Goal: Subscribe to service/newsletter

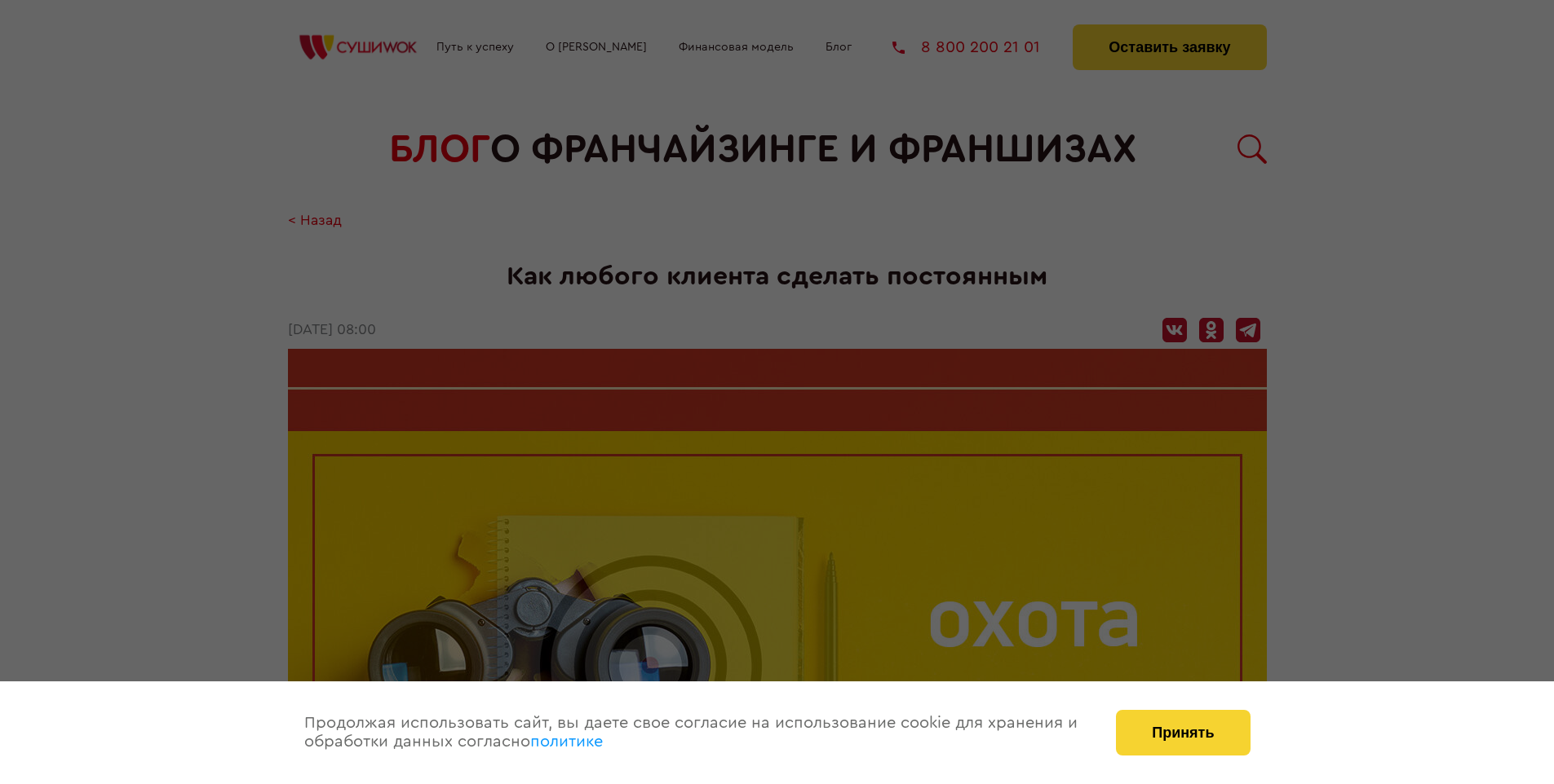
scroll to position [2207, 0]
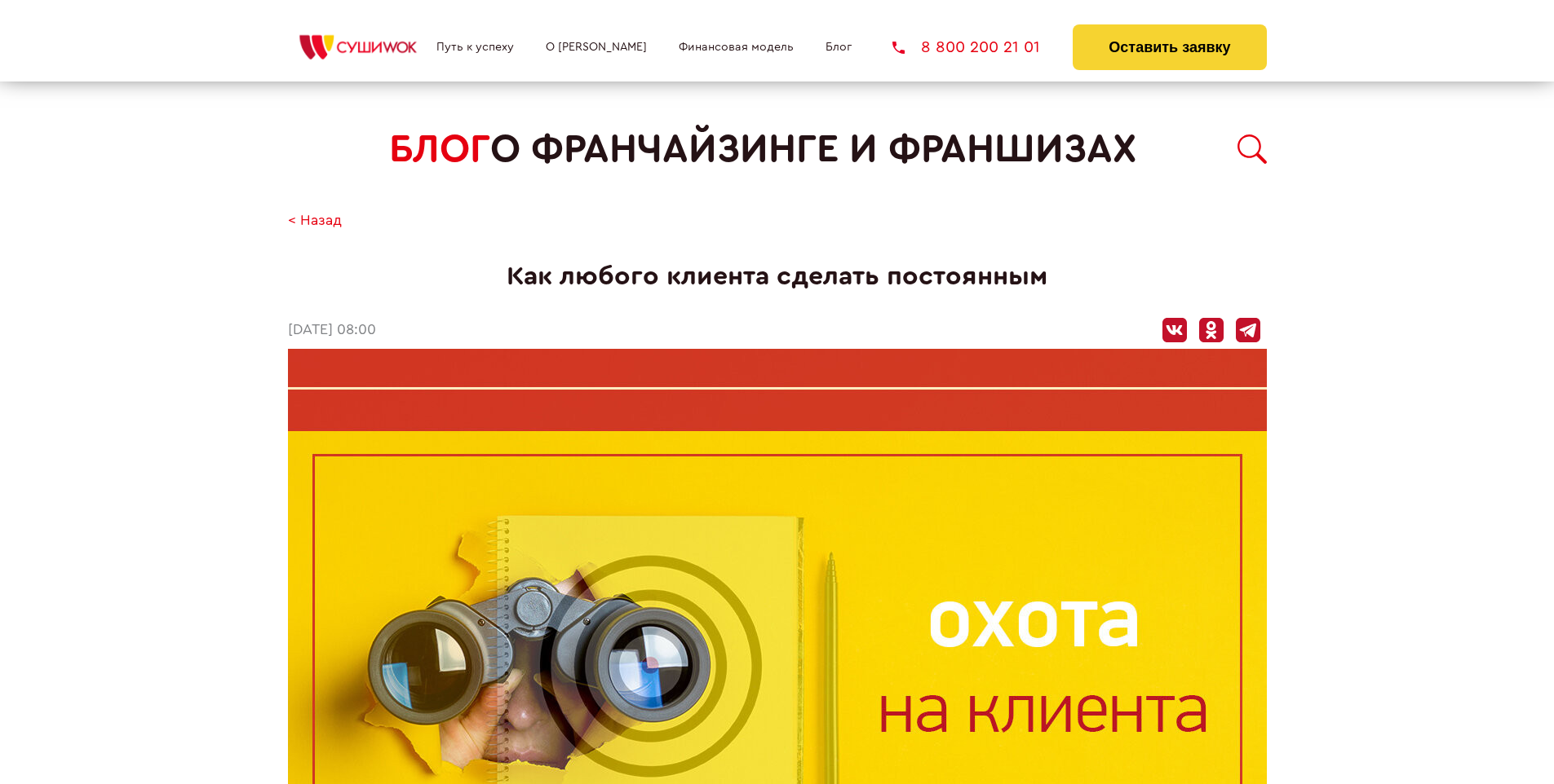
scroll to position [1732, 0]
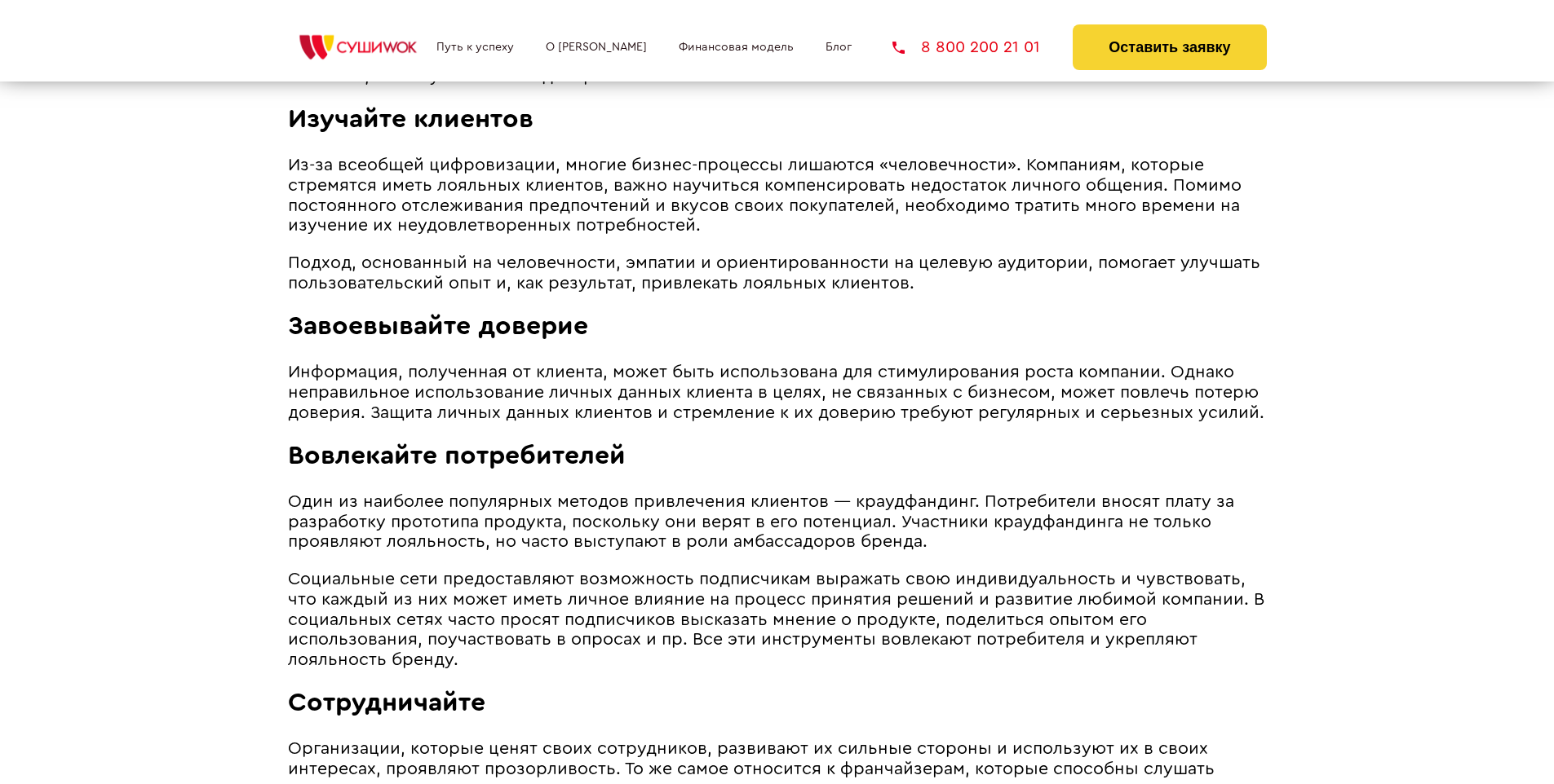
click at [770, 367] on span "Информация, полученная от клиента, может быть использована для стимулирования р…" at bounding box center [775, 391] width 976 height 57
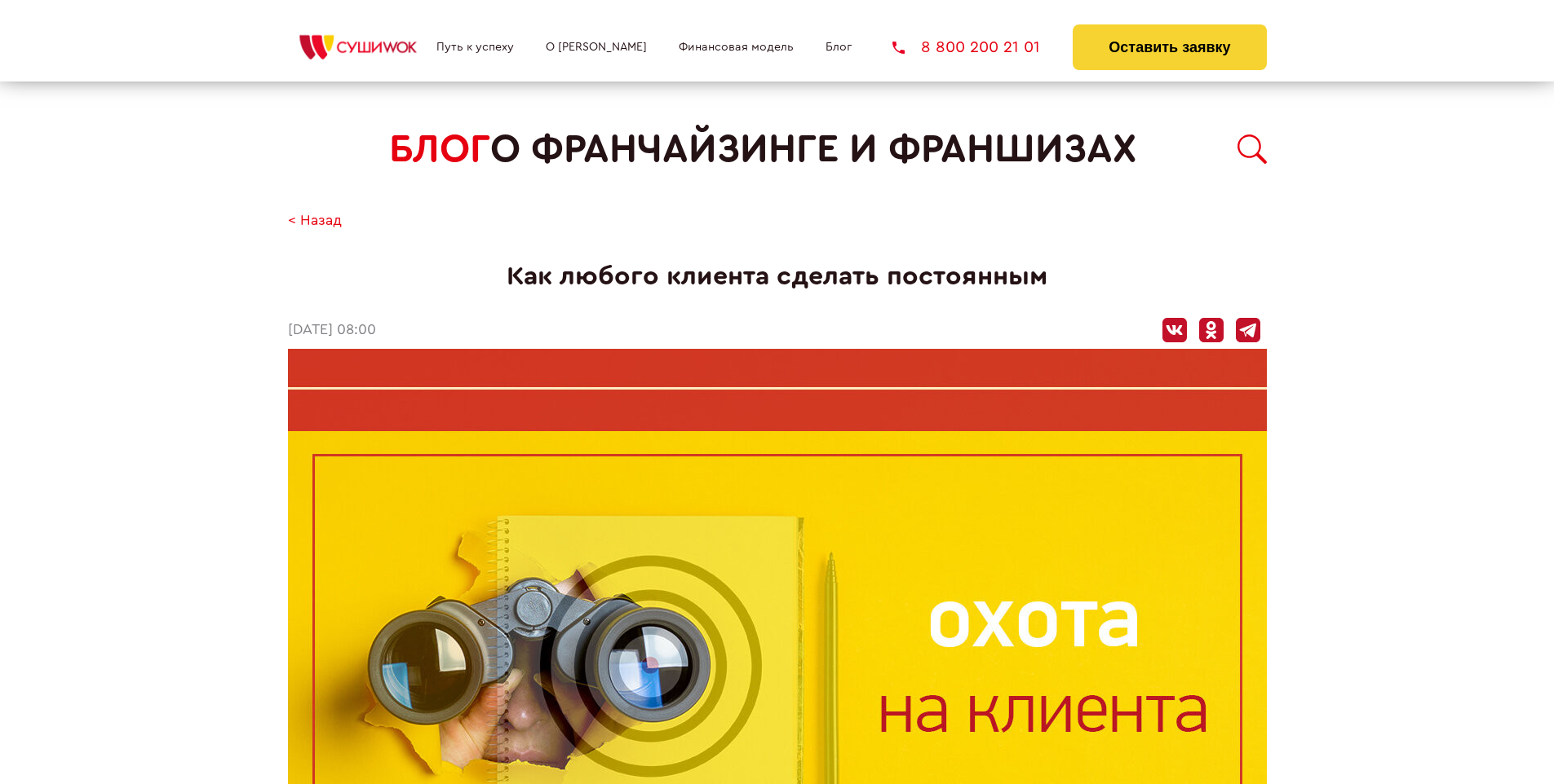
scroll to position [2207, 0]
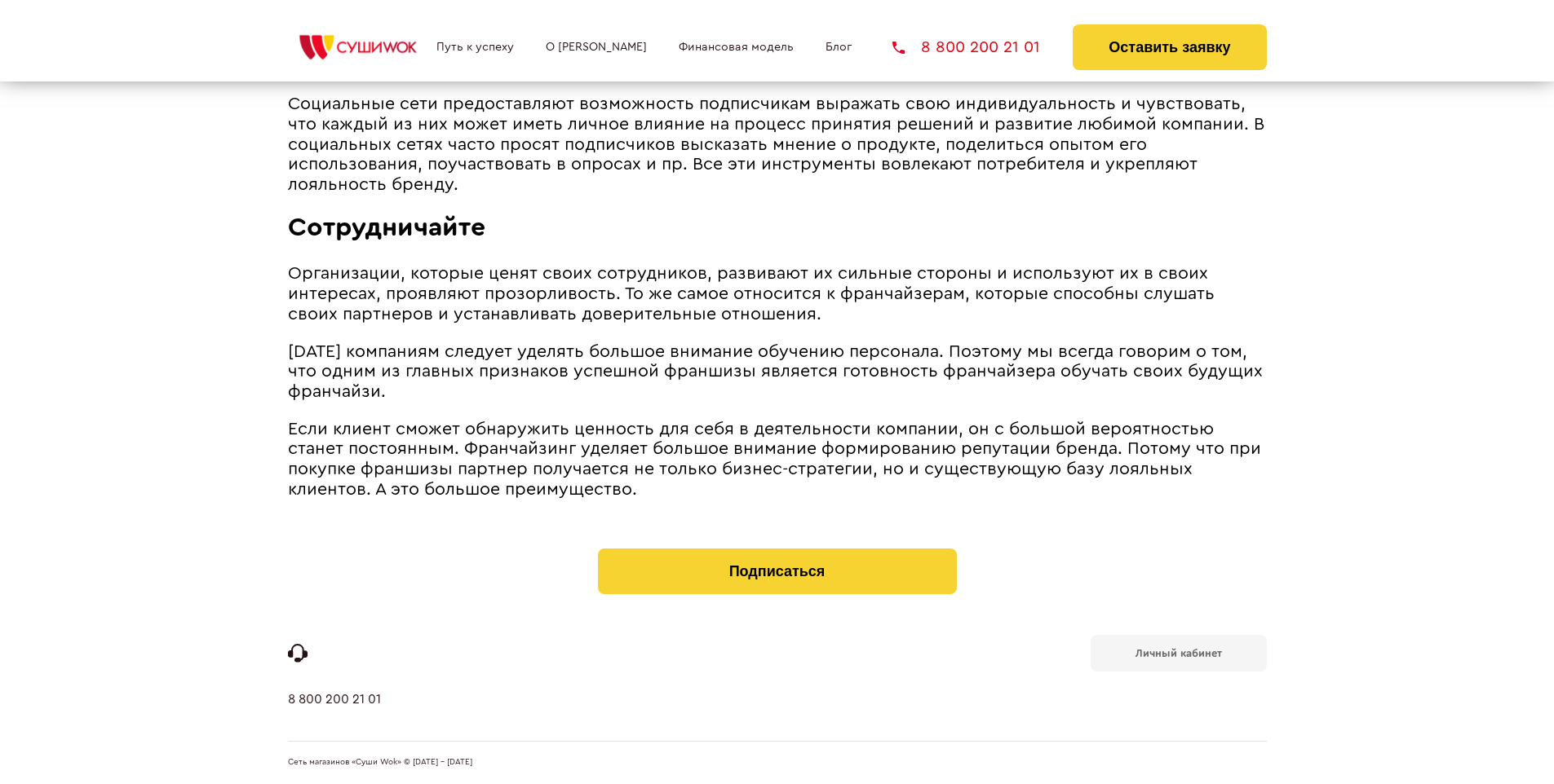
click at [1177, 653] on b "Личный кабинет" at bounding box center [1178, 653] width 86 height 11
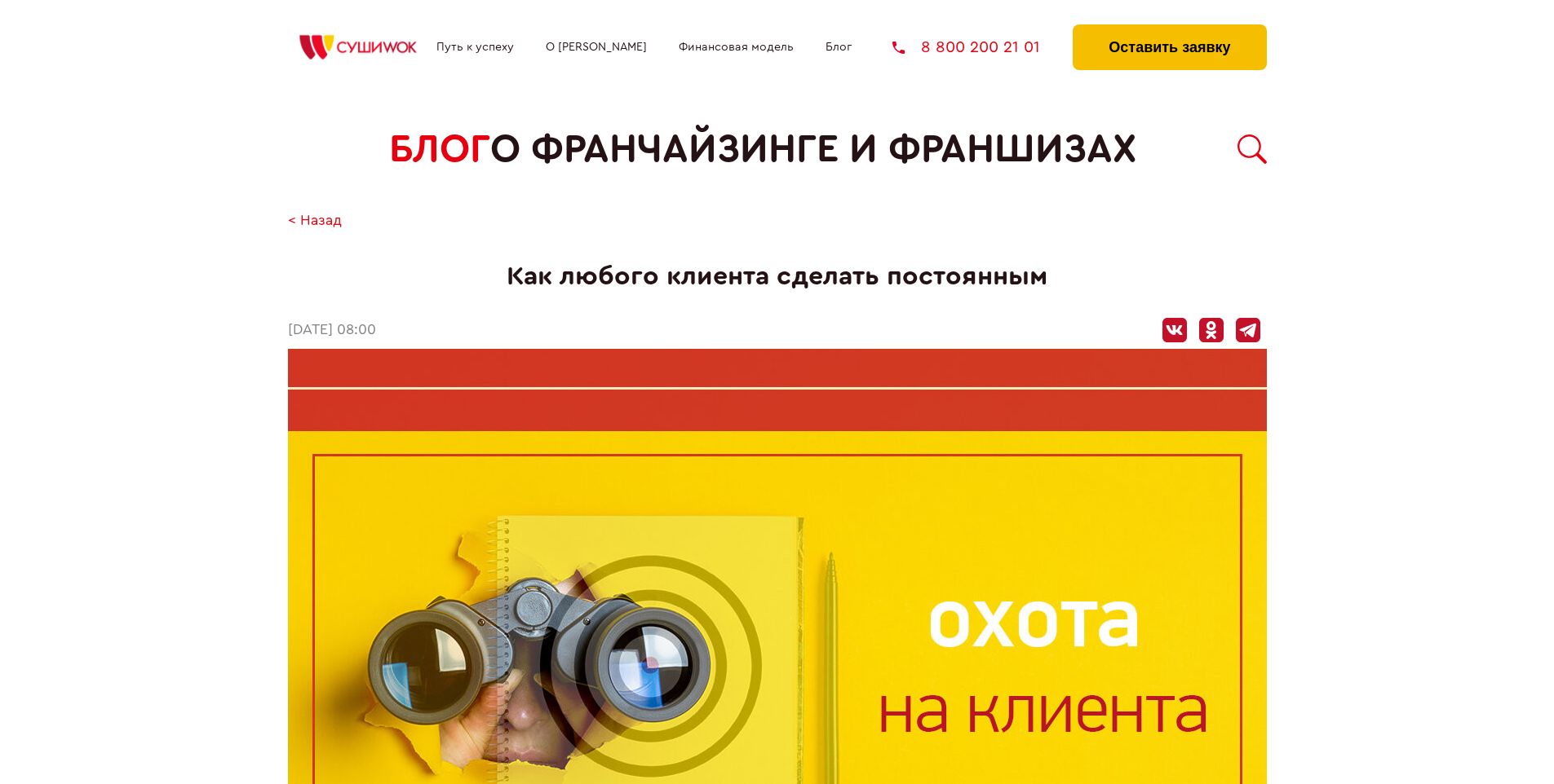
click at [1169, 29] on button "Оставить заявку" at bounding box center [1168, 48] width 193 height 46
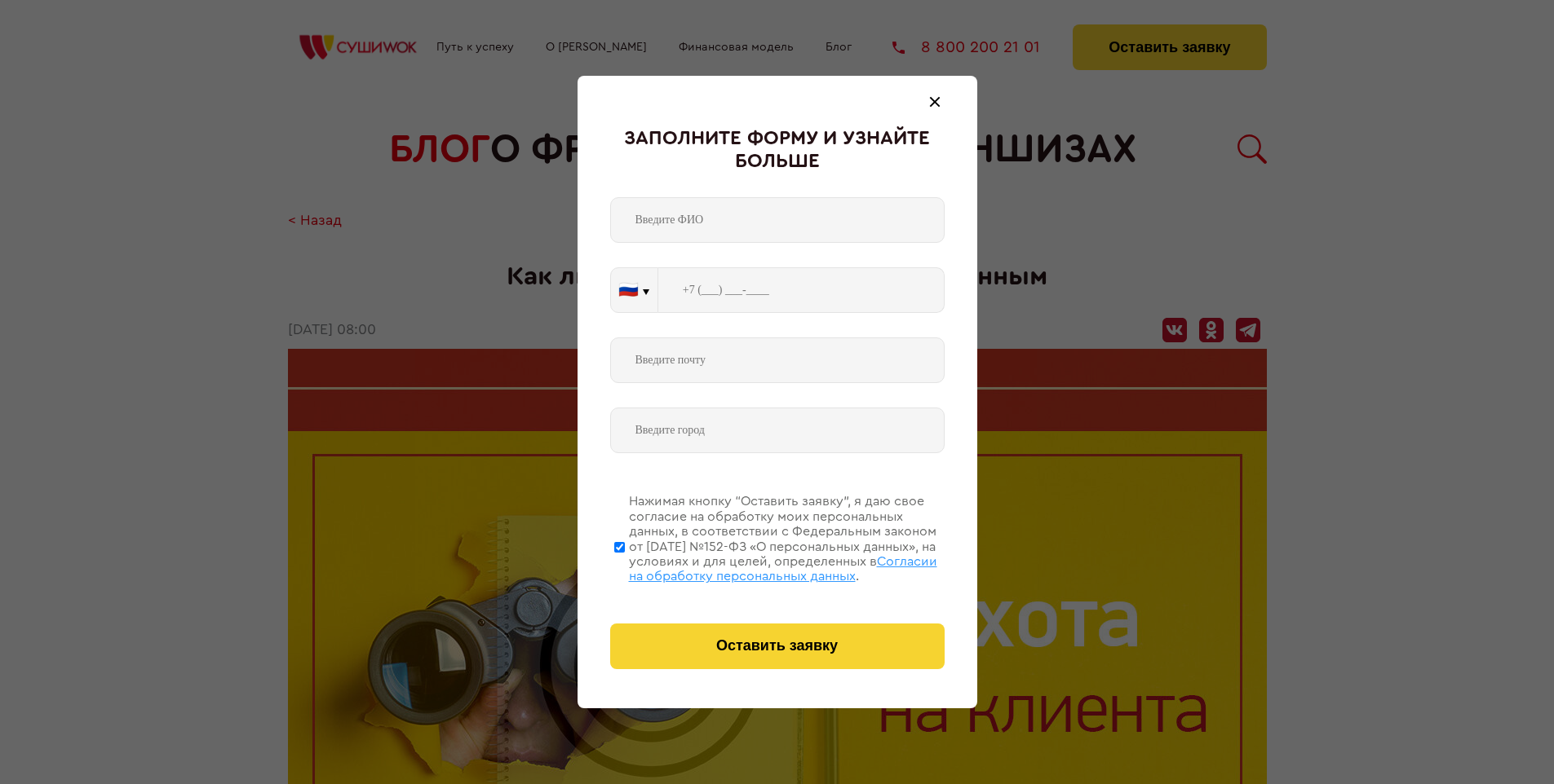
click at [756, 566] on span "Согласии на обработку персональных данных" at bounding box center [783, 570] width 308 height 28
click at [625, 566] on input "Нажимая кнопку “Оставить заявку”, я даю свое согласие на обработку моих персона…" at bounding box center [619, 546] width 11 height 131
checkbox input "false"
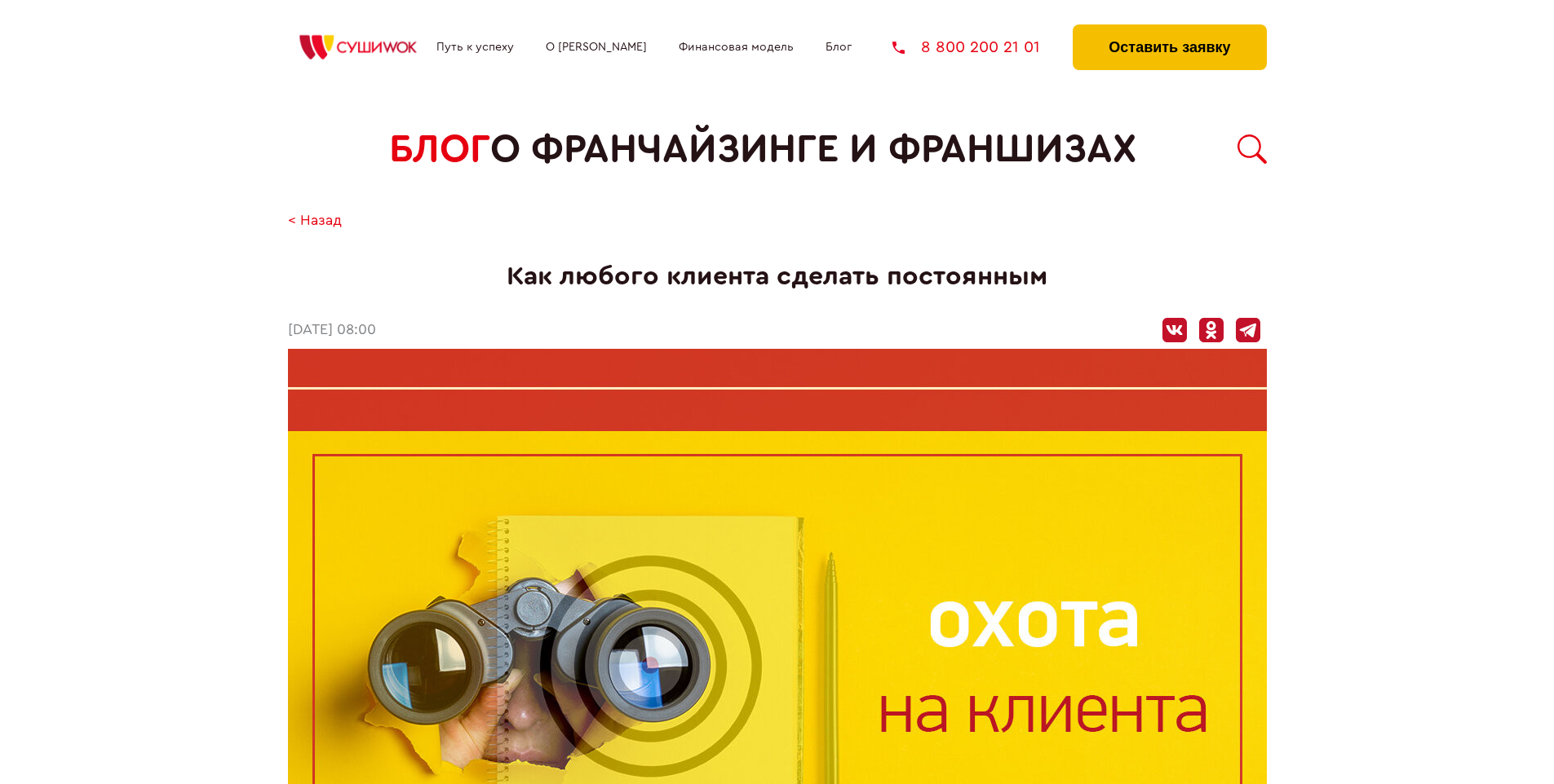
click at [1169, 29] on button "Оставить заявку" at bounding box center [1168, 48] width 193 height 46
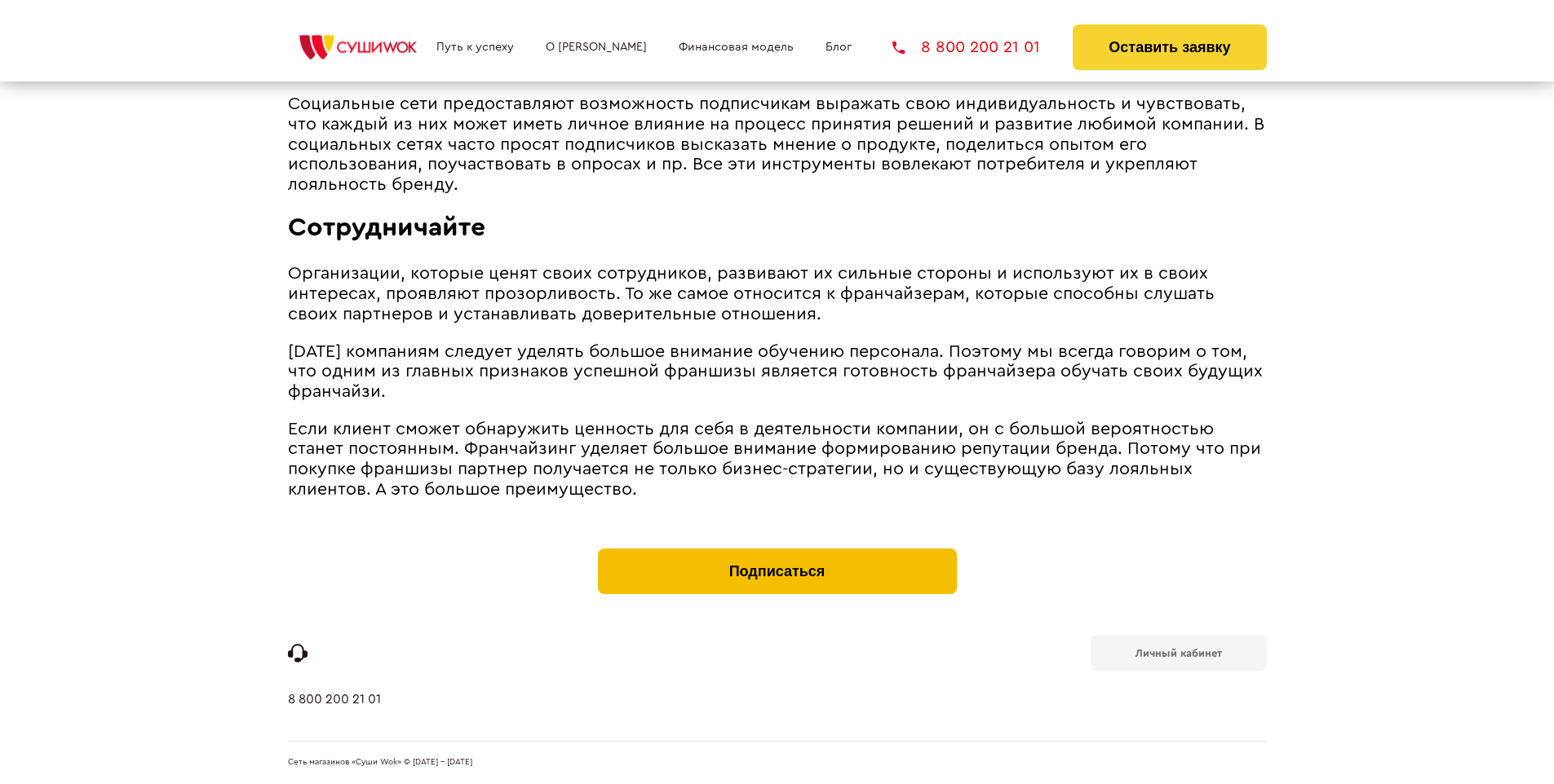
click at [776, 553] on button "Подписаться" at bounding box center [777, 572] width 358 height 46
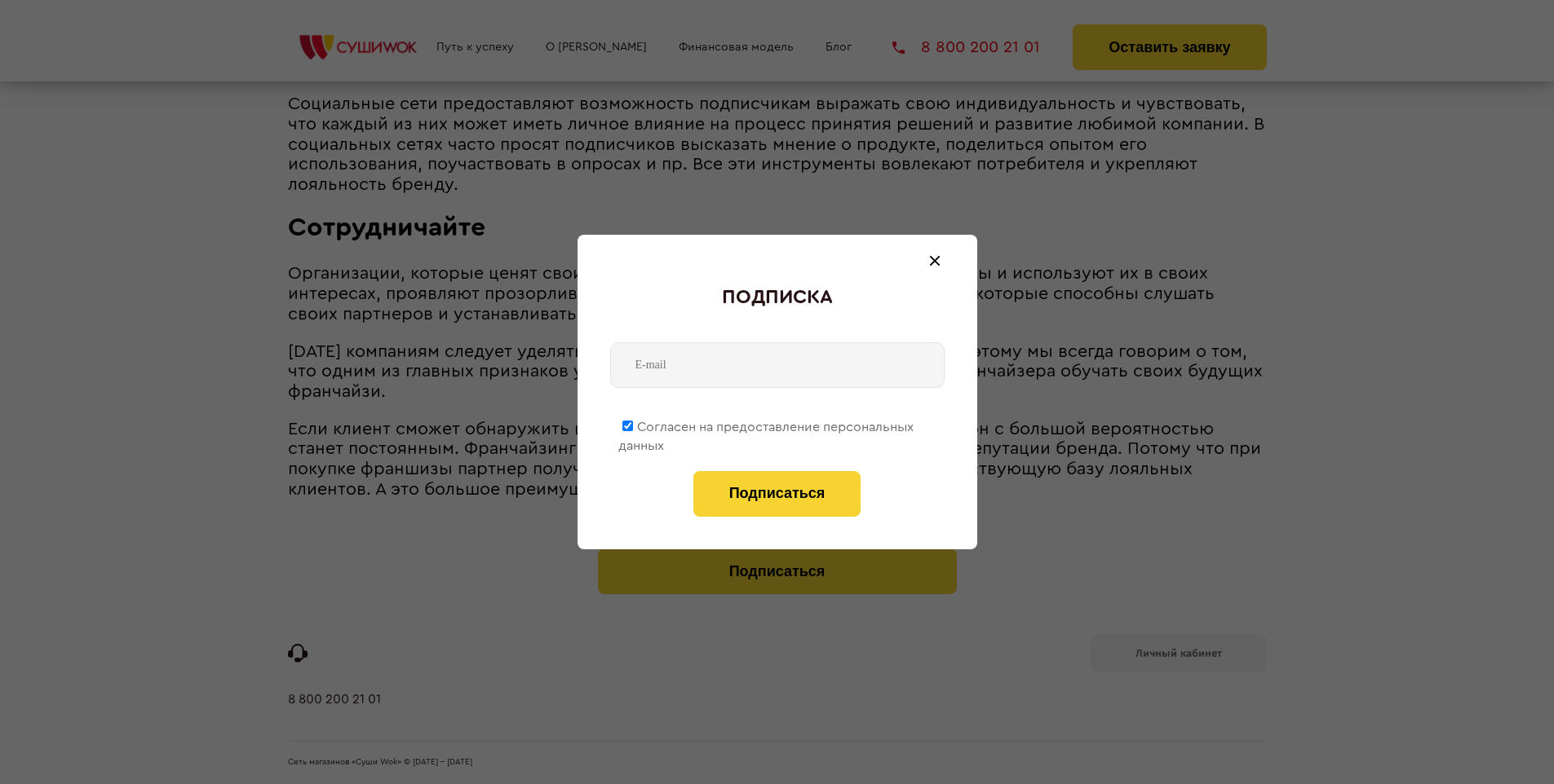
click at [766, 424] on span "Согласен на предоставление персональных данных" at bounding box center [765, 436] width 295 height 32
click at [633, 424] on input "Согласен на предоставление персональных данных" at bounding box center [627, 426] width 11 height 11
checkbox input "false"
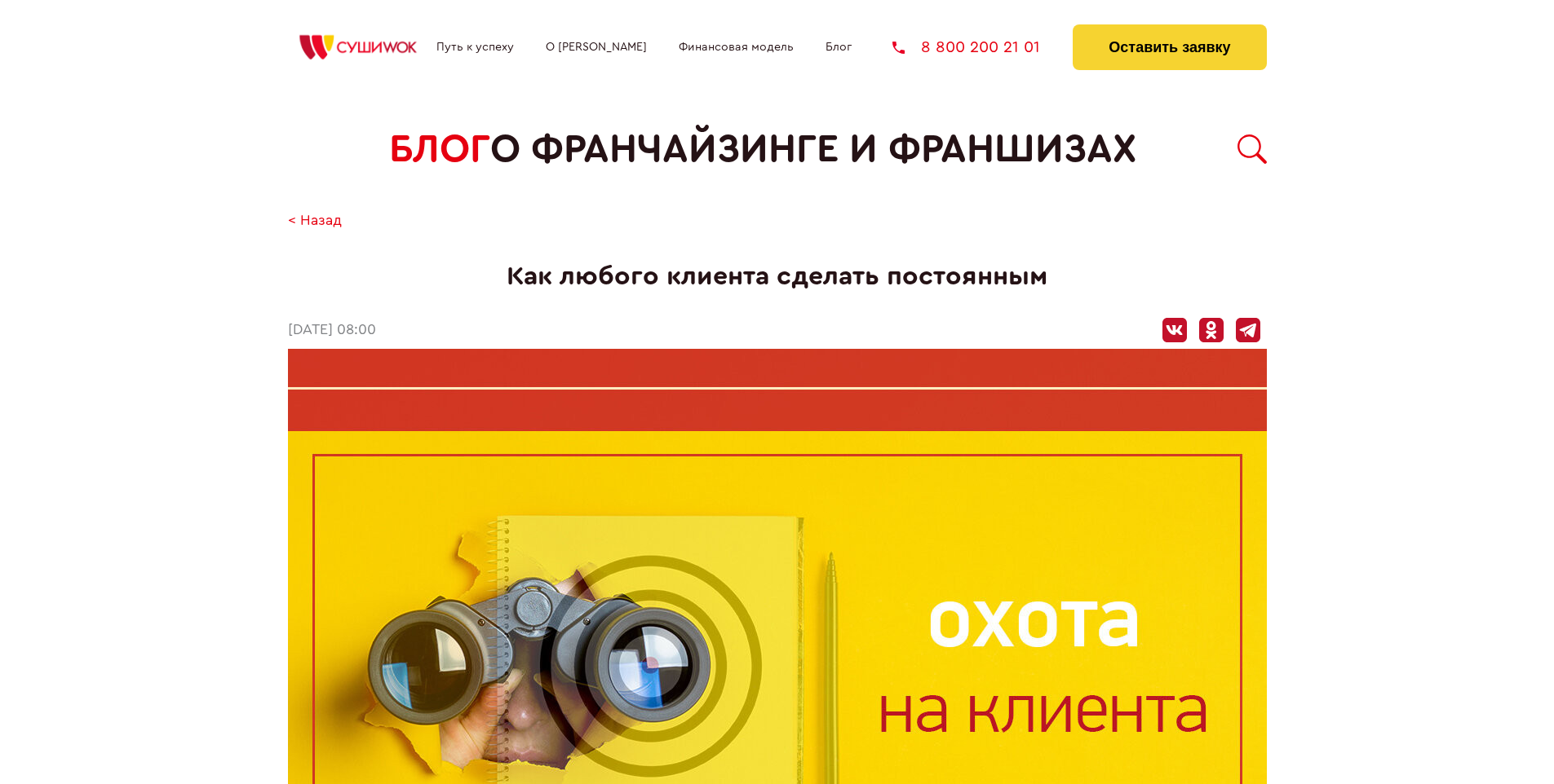
scroll to position [2207, 0]
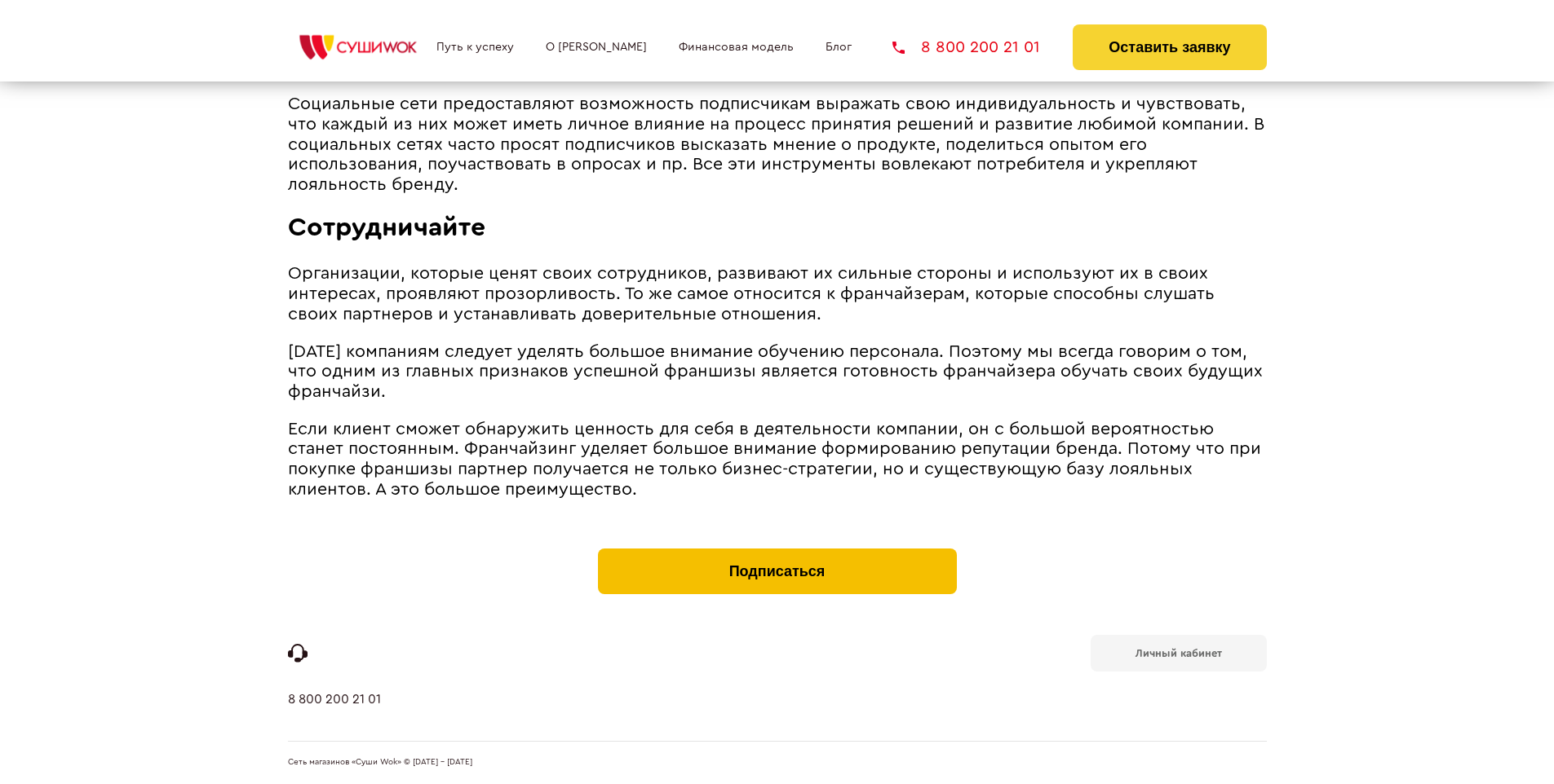
click at [776, 553] on button "Подписаться" at bounding box center [777, 572] width 358 height 46
